Goal: Task Accomplishment & Management: Use online tool/utility

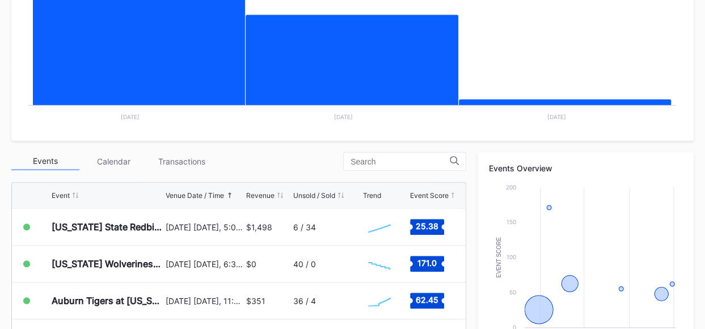
scroll to position [264, 0]
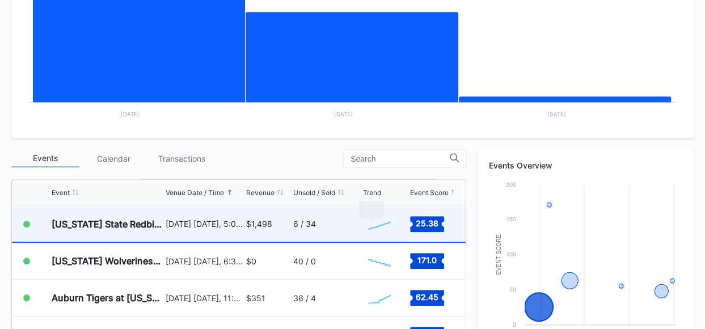
click at [337, 229] on div "6 / 34" at bounding box center [326, 224] width 66 height 36
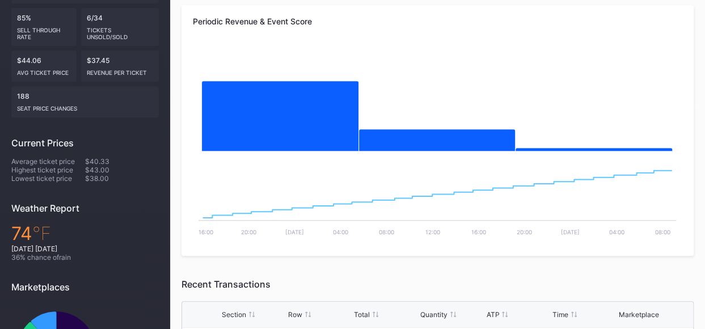
scroll to position [69, 0]
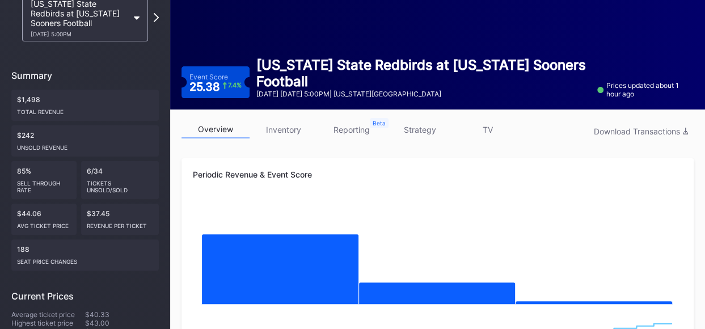
click at [275, 129] on link "inventory" at bounding box center [283, 130] width 68 height 18
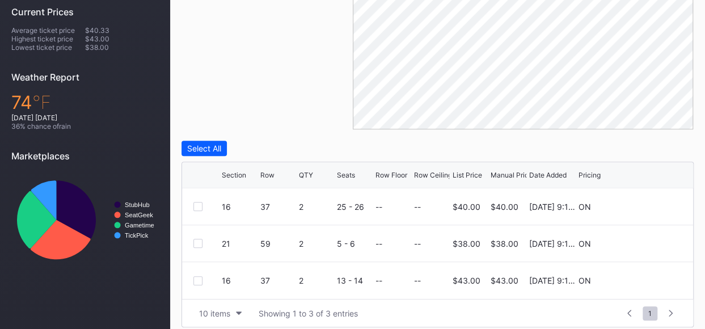
scroll to position [361, 0]
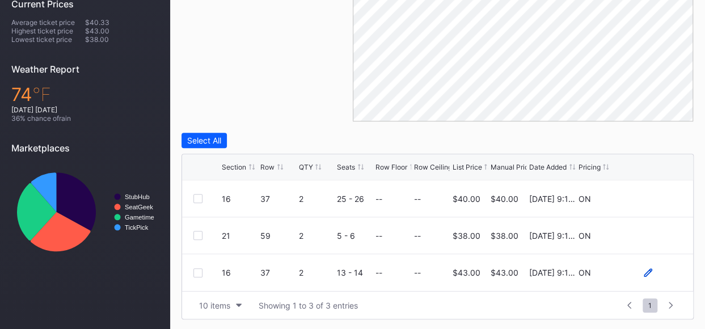
click at [649, 269] on icon at bounding box center [647, 272] width 9 height 9
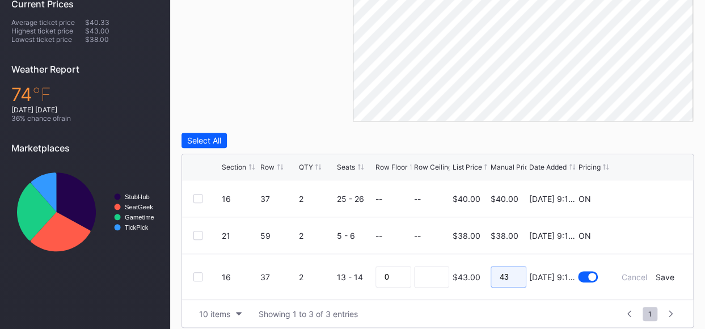
drag, startPoint x: 511, startPoint y: 274, endPoint x: 494, endPoint y: 273, distance: 16.5
click at [494, 273] on input "43" at bounding box center [508, 277] width 36 height 22
type input "39"
click at [663, 273] on div "Save" at bounding box center [664, 277] width 19 height 10
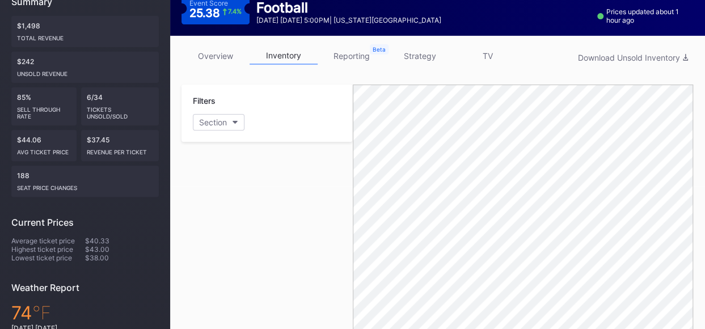
scroll to position [0, 0]
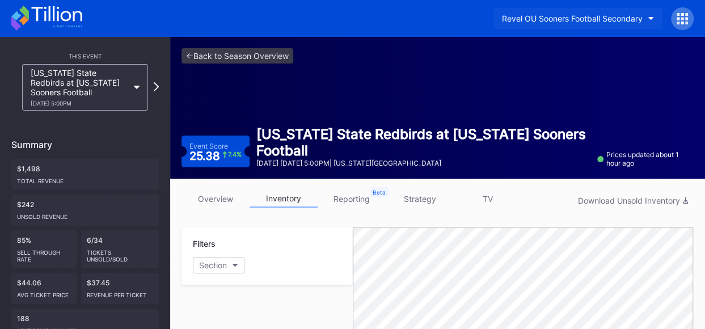
click at [641, 19] on div "Revel OU Sooners Football Secondary" at bounding box center [572, 19] width 141 height 10
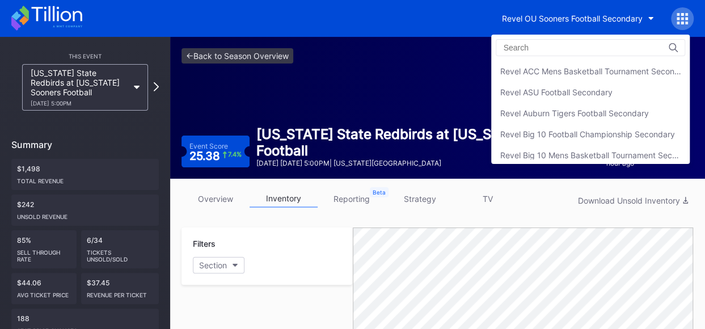
scroll to position [374, 0]
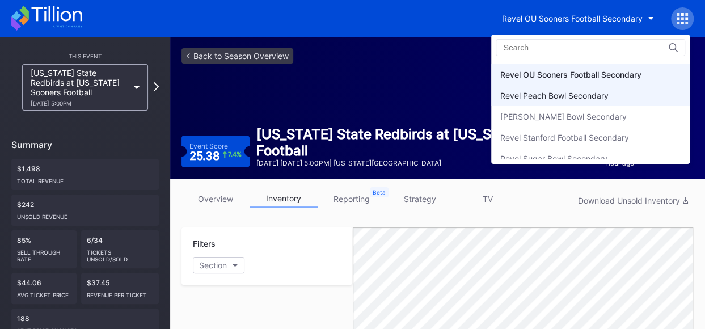
click at [587, 98] on div "Revel Peach Bowl Secondary" at bounding box center [590, 95] width 198 height 21
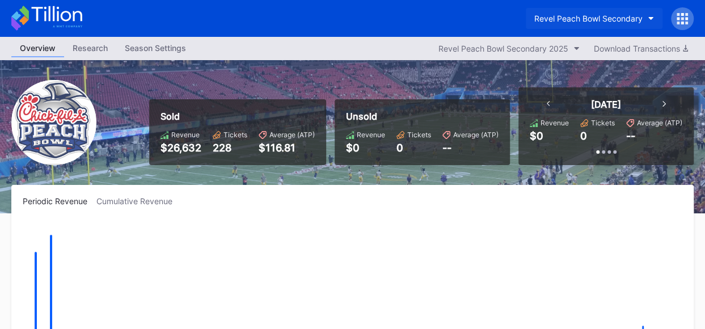
click at [652, 18] on icon "button" at bounding box center [651, 18] width 6 height 3
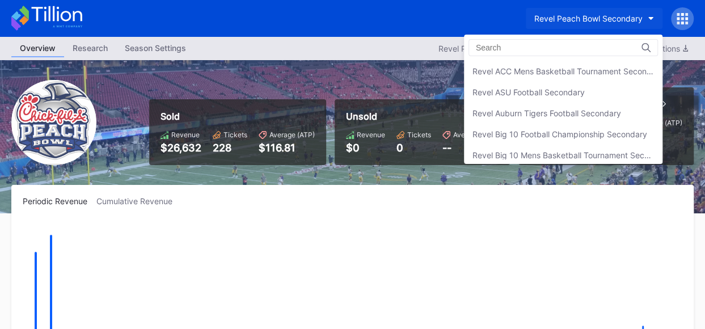
scroll to position [395, 0]
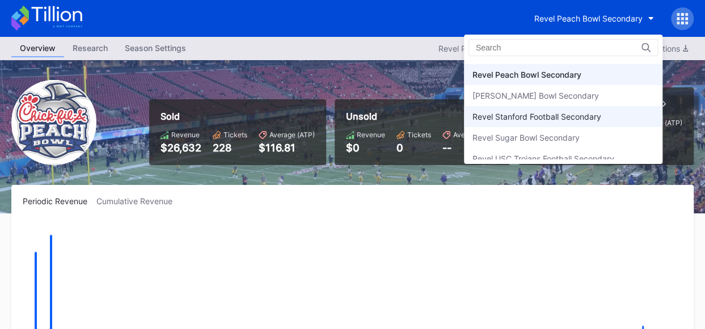
click at [578, 113] on div "Revel Stanford Football Secondary" at bounding box center [536, 117] width 129 height 10
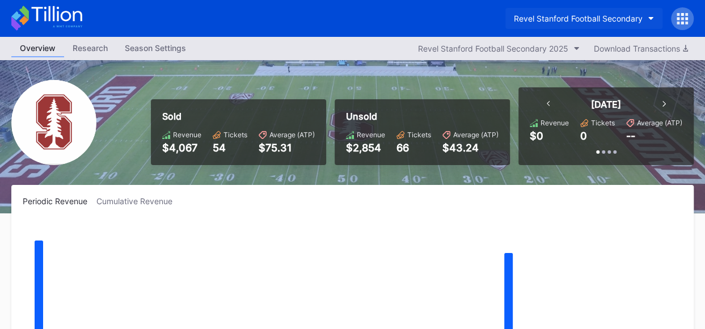
click at [648, 18] on icon "button" at bounding box center [651, 18] width 6 height 3
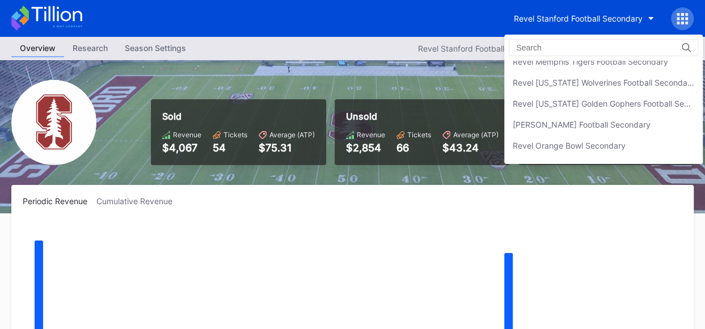
scroll to position [268, 0]
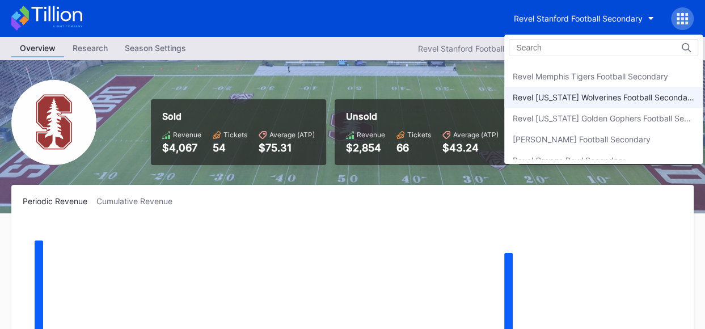
click at [566, 92] on div "Revel [US_STATE] Wolverines Football Secondary" at bounding box center [602, 97] width 181 height 10
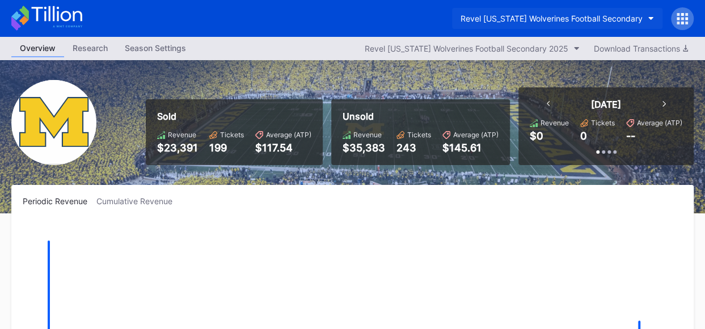
click at [648, 17] on icon "button" at bounding box center [651, 18] width 6 height 3
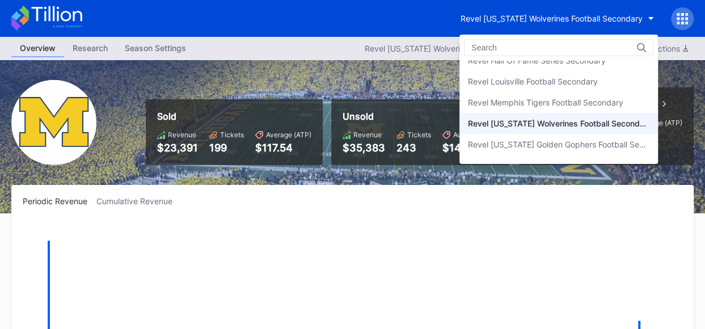
scroll to position [193, 0]
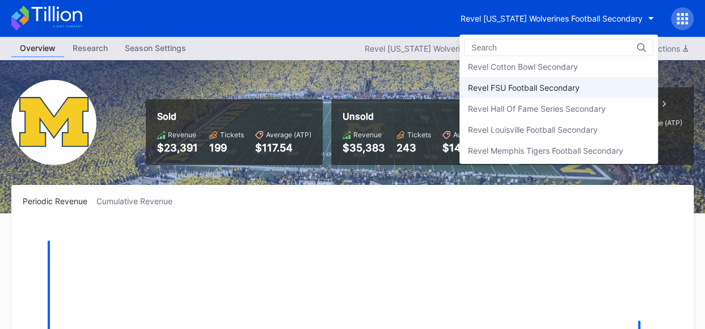
click at [567, 87] on div "Revel FSU Football Secondary" at bounding box center [524, 88] width 112 height 10
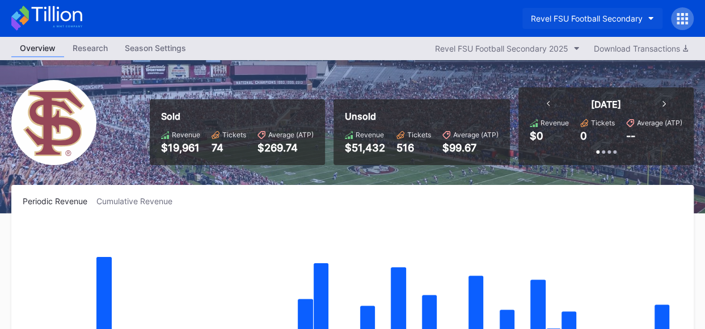
click at [650, 14] on button "Revel FSU Football Secondary" at bounding box center [592, 18] width 140 height 21
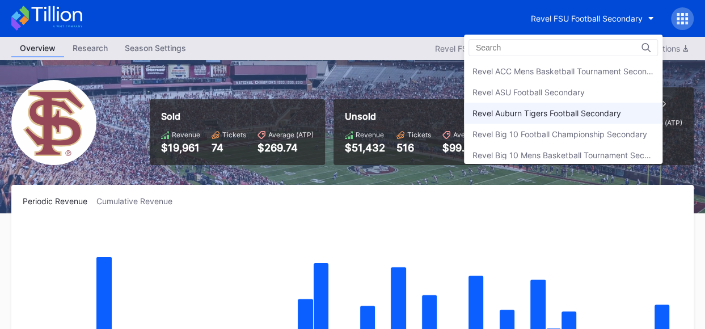
click at [603, 108] on div "Revel Auburn Tigers Football Secondary" at bounding box center [546, 113] width 149 height 10
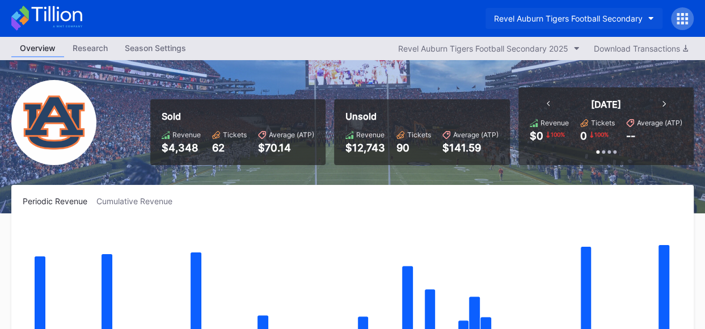
click at [651, 18] on icon "button" at bounding box center [651, 18] width 6 height 3
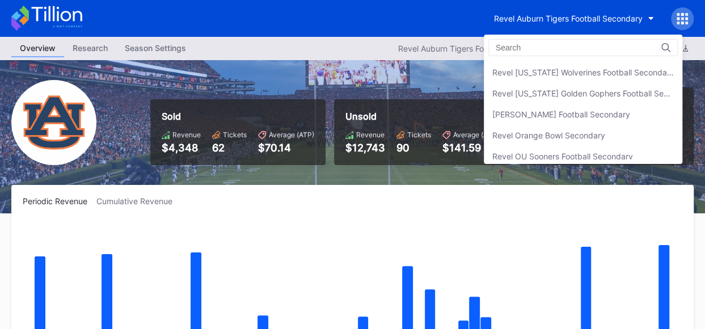
scroll to position [315, 0]
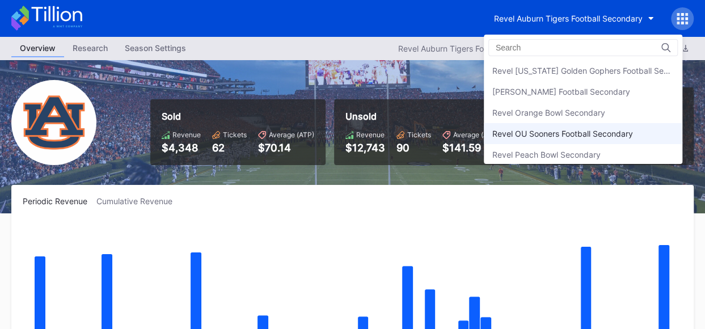
click at [602, 132] on div "Revel OU Sooners Football Secondary" at bounding box center [562, 134] width 141 height 10
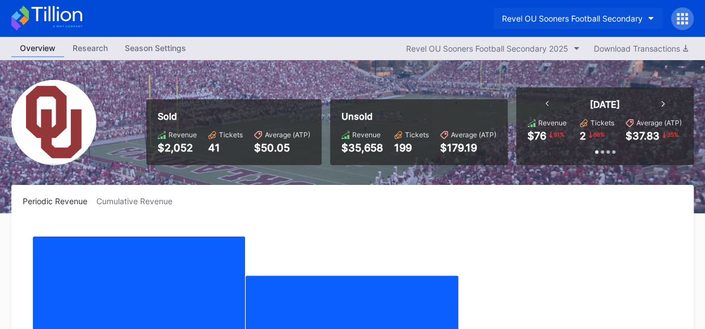
click at [654, 20] on button "Revel OU Sooners Football Secondary" at bounding box center [577, 18] width 169 height 21
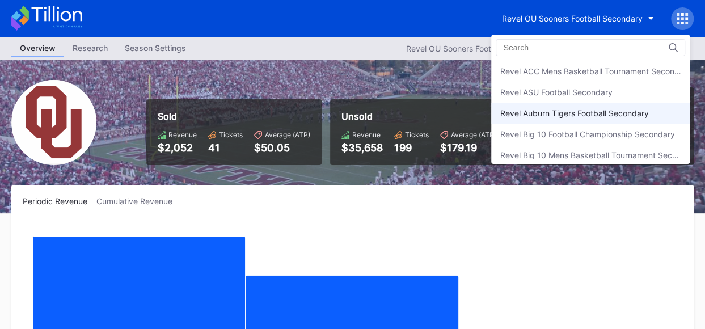
click at [625, 108] on div "Revel Auburn Tigers Football Secondary" at bounding box center [573, 113] width 149 height 10
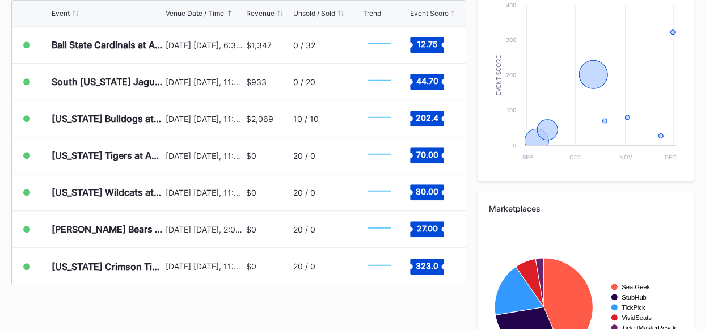
scroll to position [446, 0]
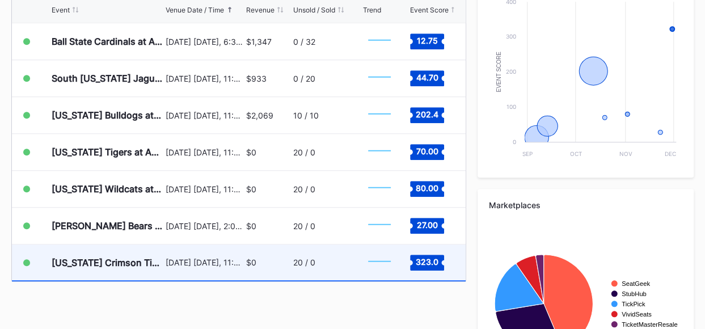
click at [296, 265] on div "20 / 0" at bounding box center [326, 262] width 66 height 36
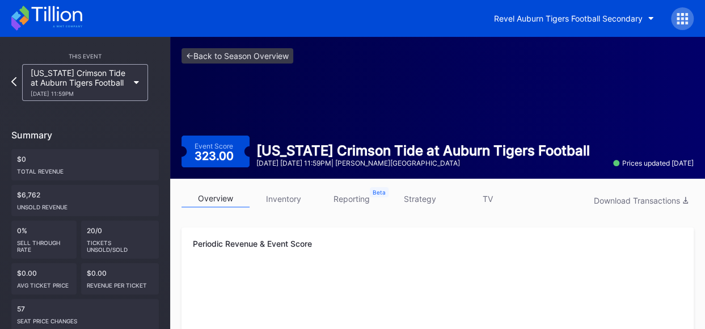
click at [294, 200] on link "inventory" at bounding box center [283, 199] width 68 height 18
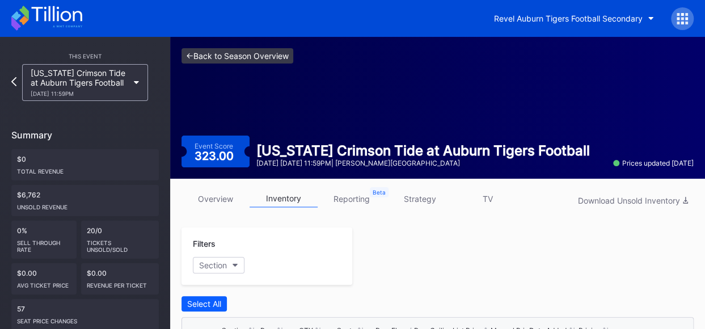
click at [273, 53] on link "<- Back to Season Overview" at bounding box center [237, 55] width 112 height 15
